Goal: Transaction & Acquisition: Purchase product/service

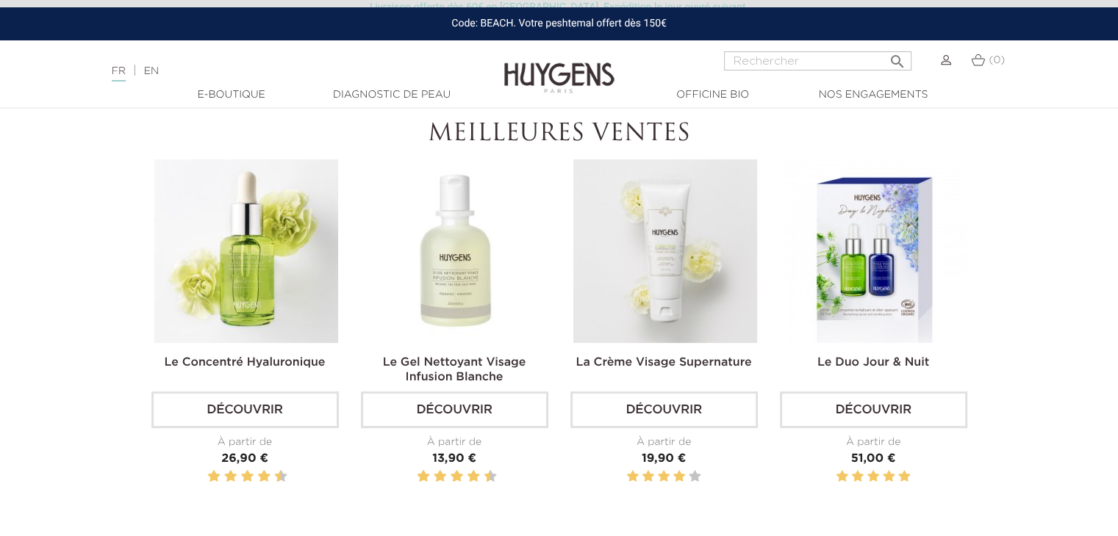
click at [245, 274] on img at bounding box center [246, 251] width 184 height 184
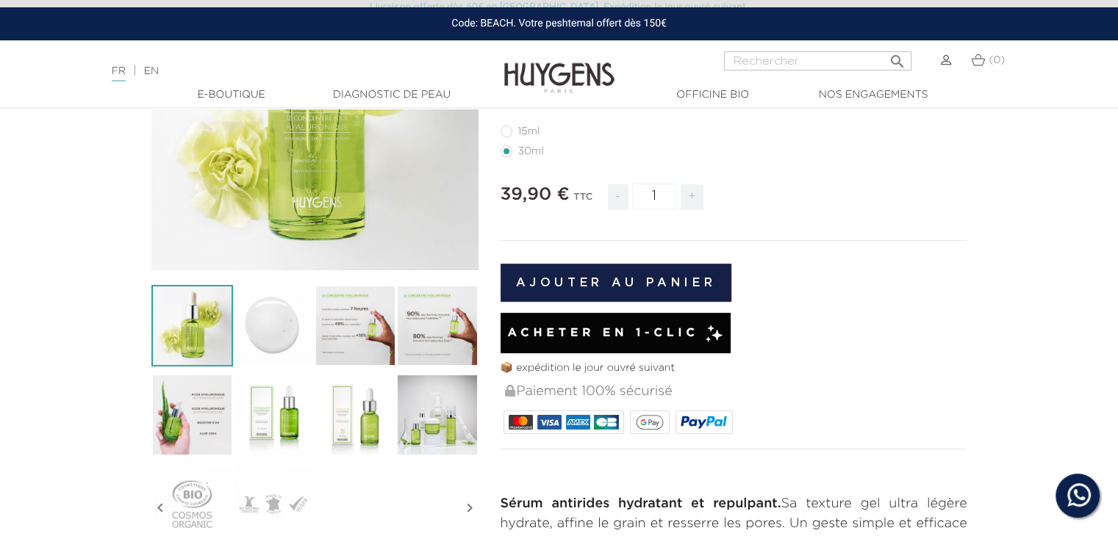
scroll to position [237, 0]
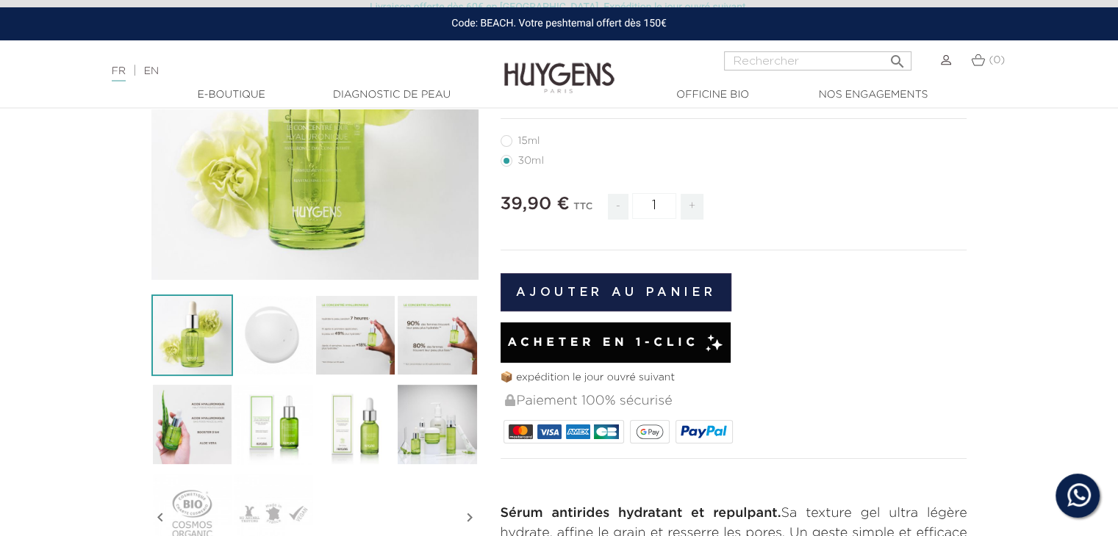
click at [597, 342] on span "Acheter en 1-clic" at bounding box center [602, 343] width 191 height 18
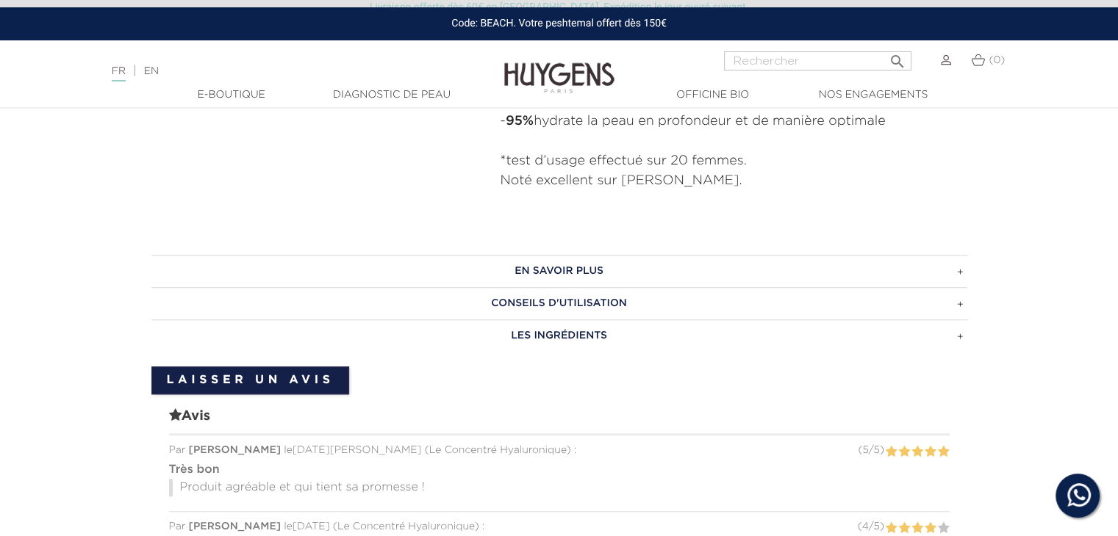
scroll to position [971, 0]
